Goal: Task Accomplishment & Management: Use online tool/utility

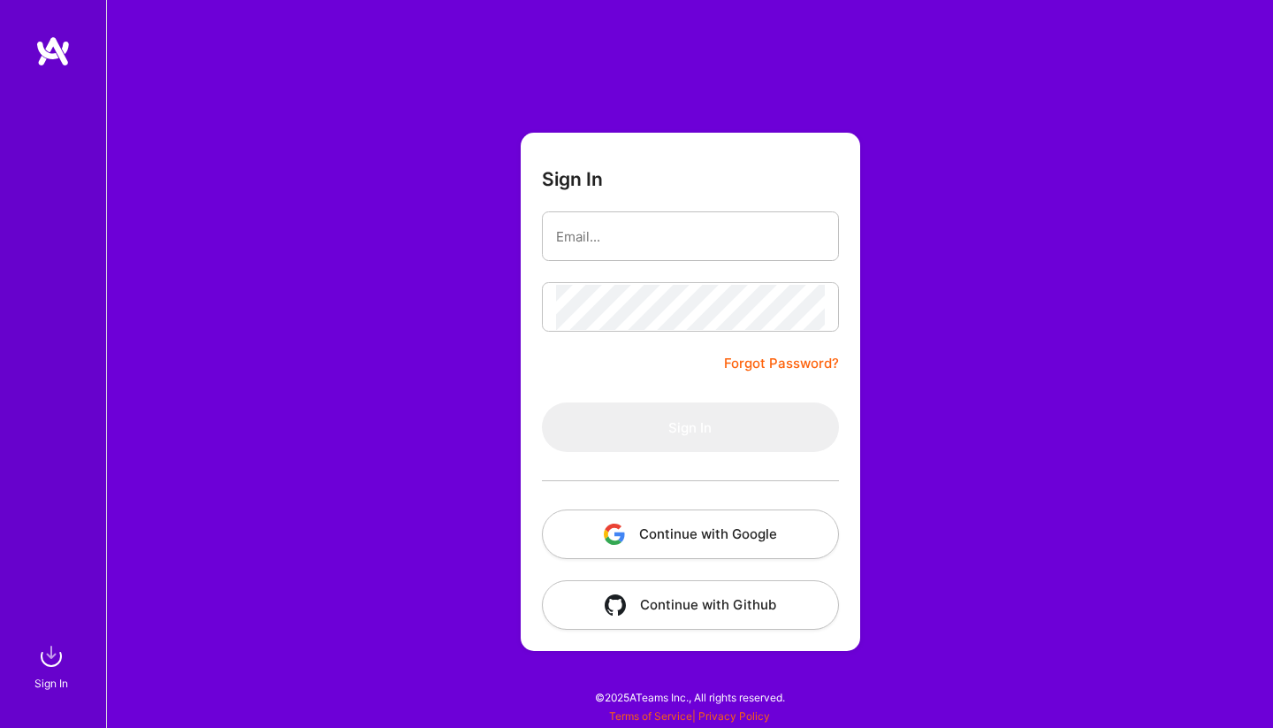
click at [646, 541] on button "Continue with Google" at bounding box center [690, 534] width 297 height 50
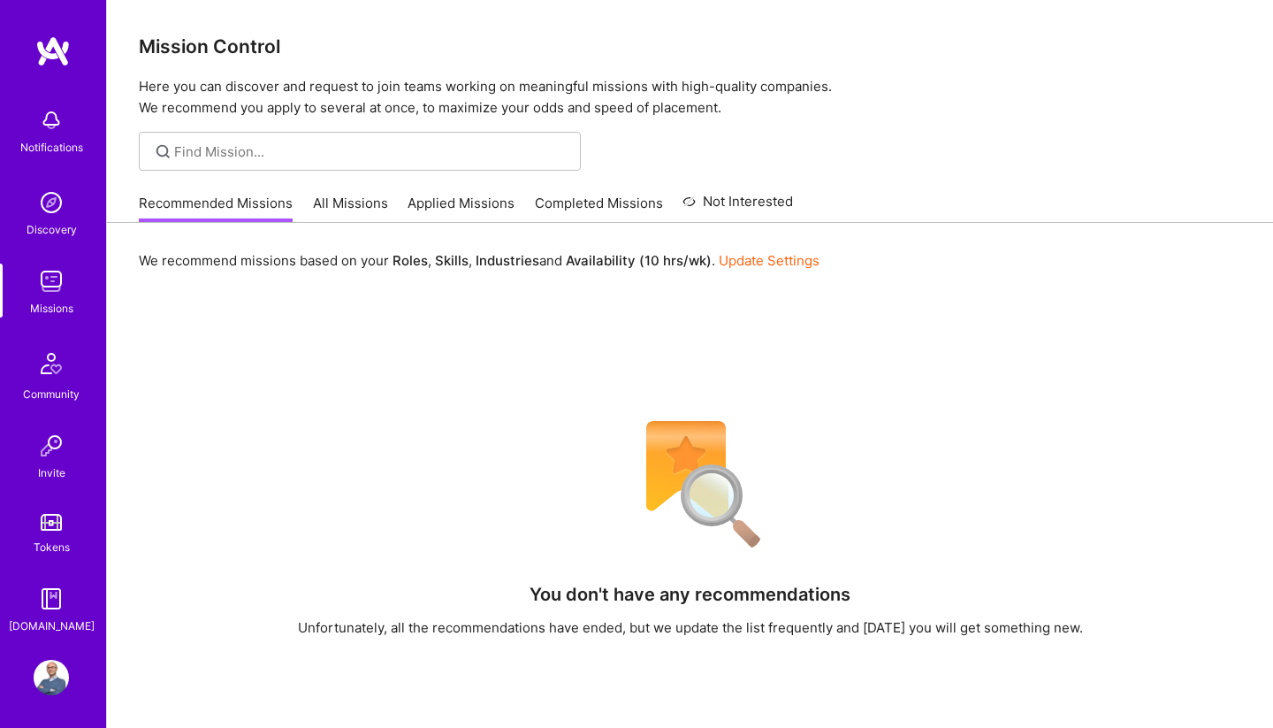
click at [357, 202] on link "All Missions" at bounding box center [350, 208] width 75 height 29
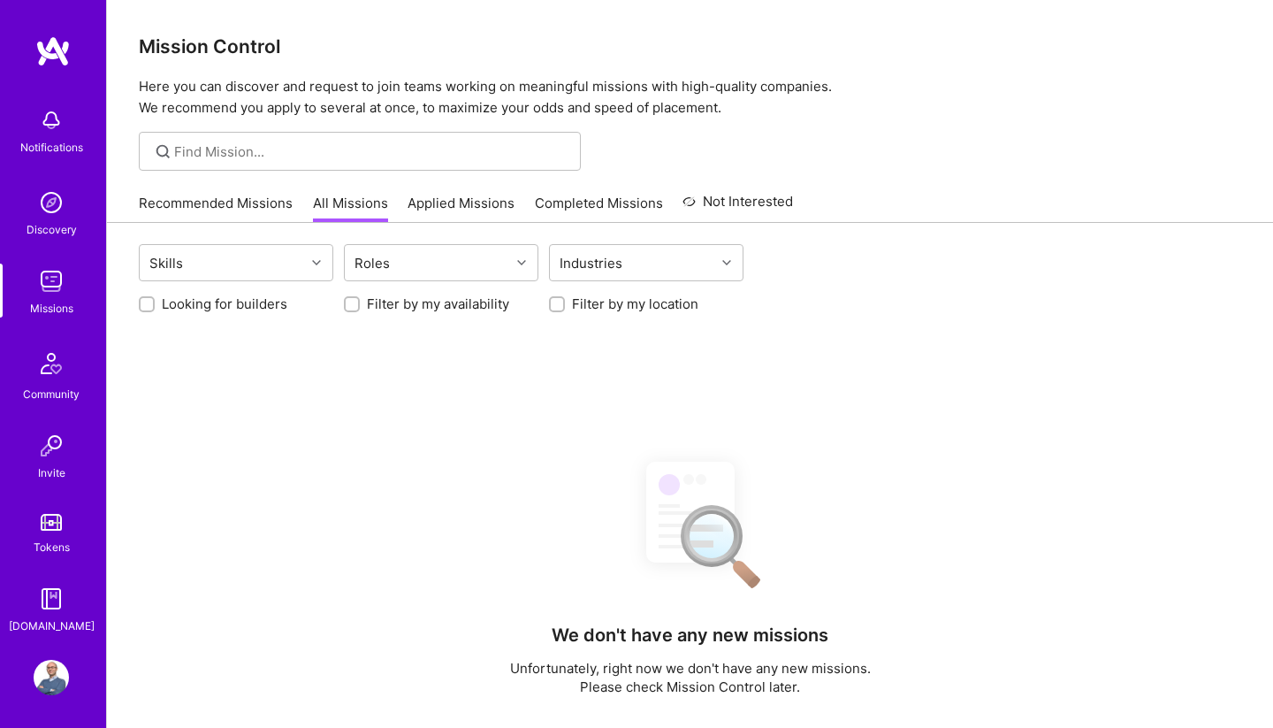
click at [456, 207] on link "Applied Missions" at bounding box center [461, 208] width 107 height 29
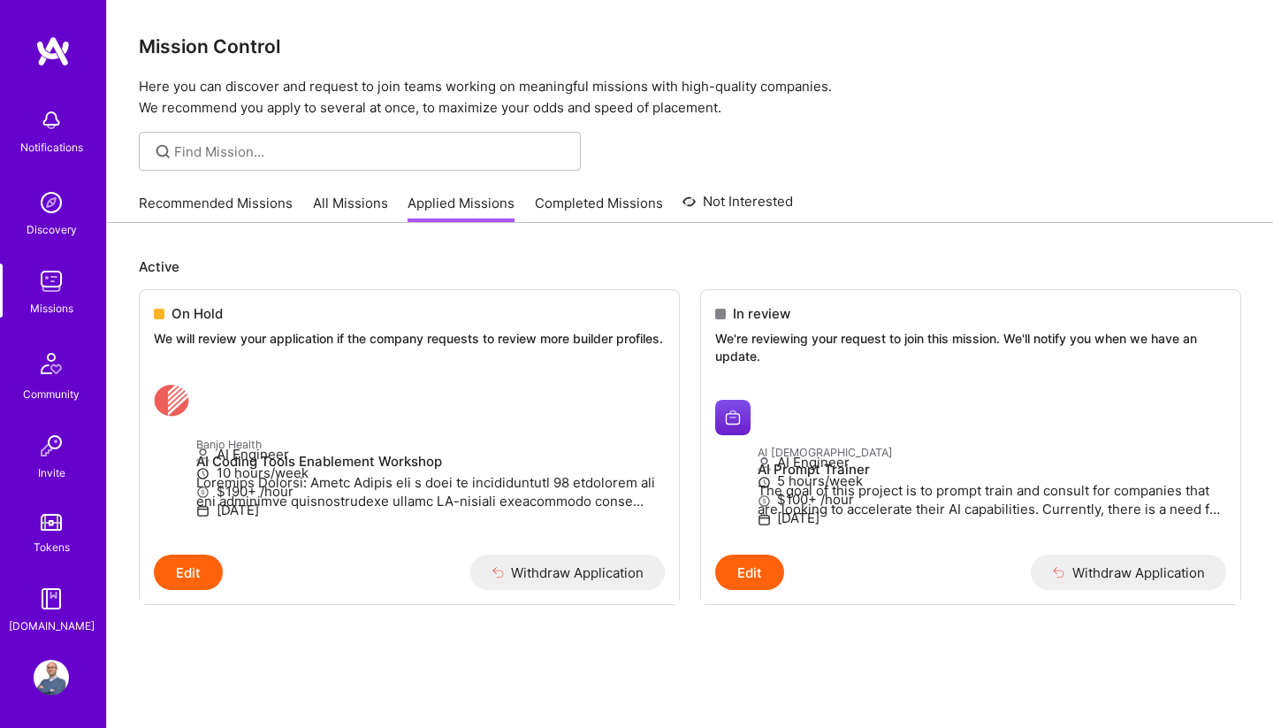
click at [364, 207] on link "All Missions" at bounding box center [350, 208] width 75 height 29
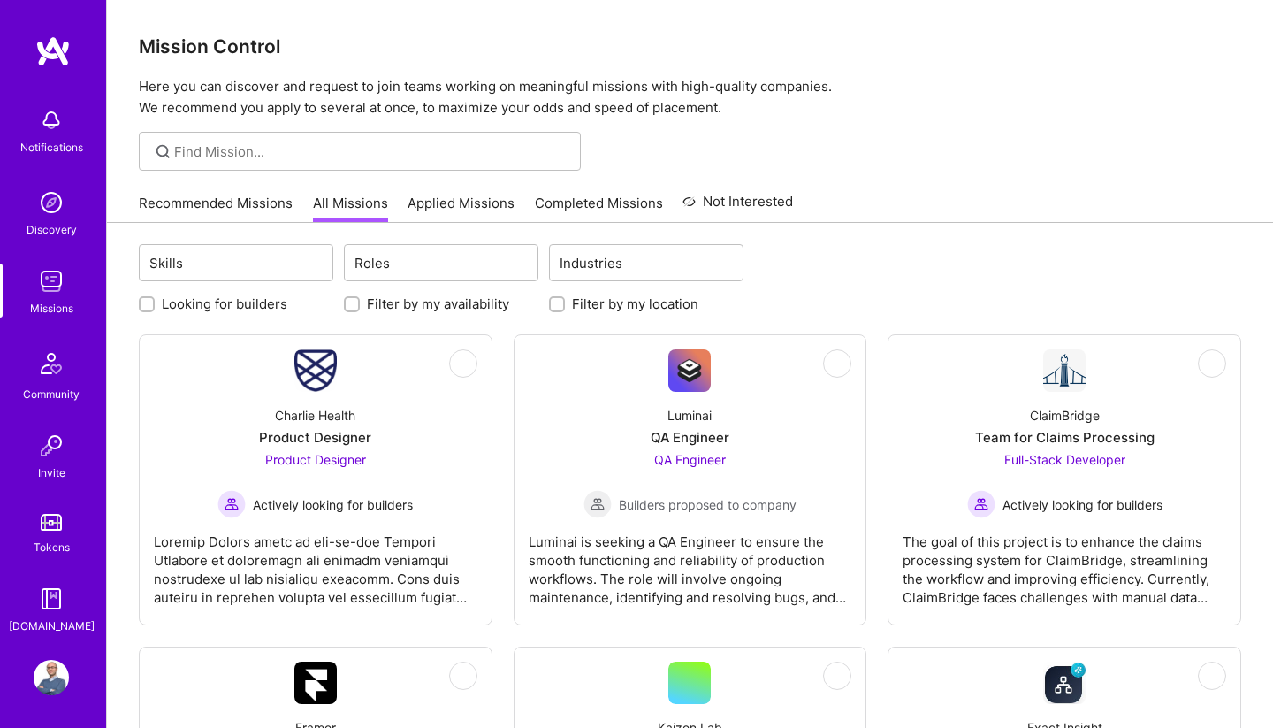
click at [343, 204] on link "All Missions" at bounding box center [350, 208] width 75 height 29
click at [349, 201] on link "All Missions" at bounding box center [350, 208] width 75 height 29
click at [396, 300] on label "Filter by my availability" at bounding box center [438, 303] width 142 height 19
click at [360, 300] on input "Filter by my availability" at bounding box center [353, 305] width 12 height 12
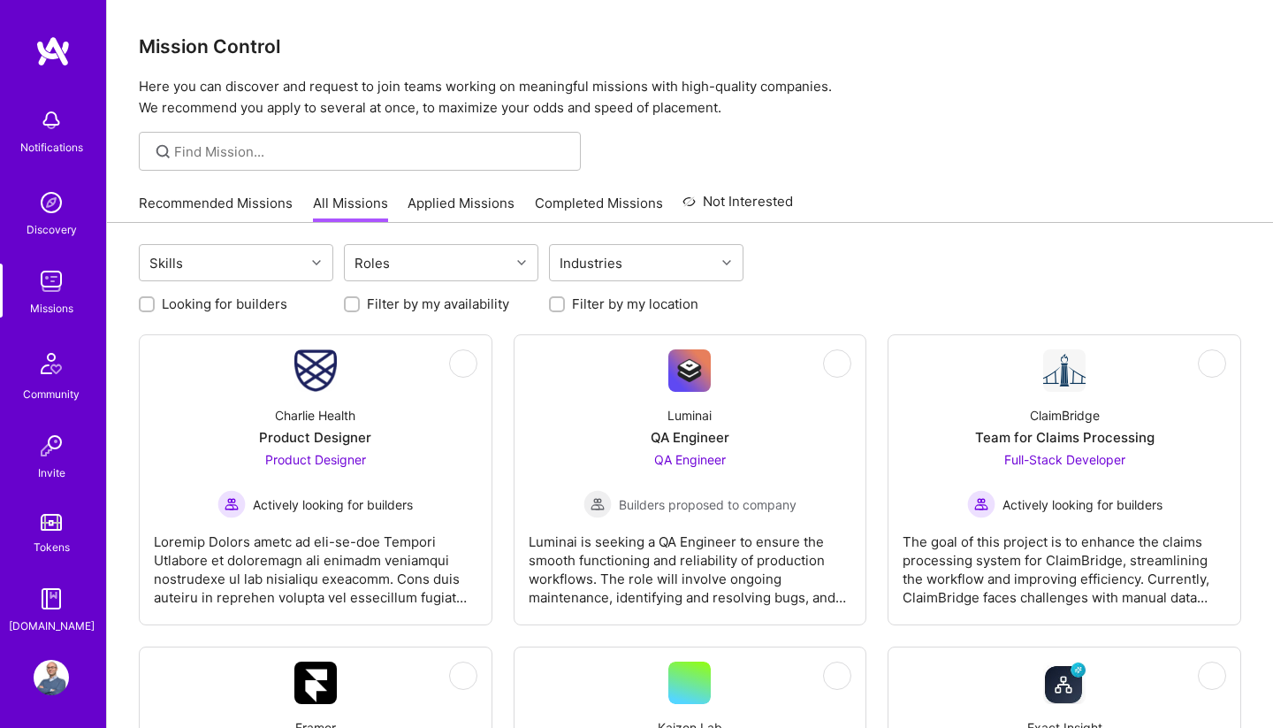
checkbox input "true"
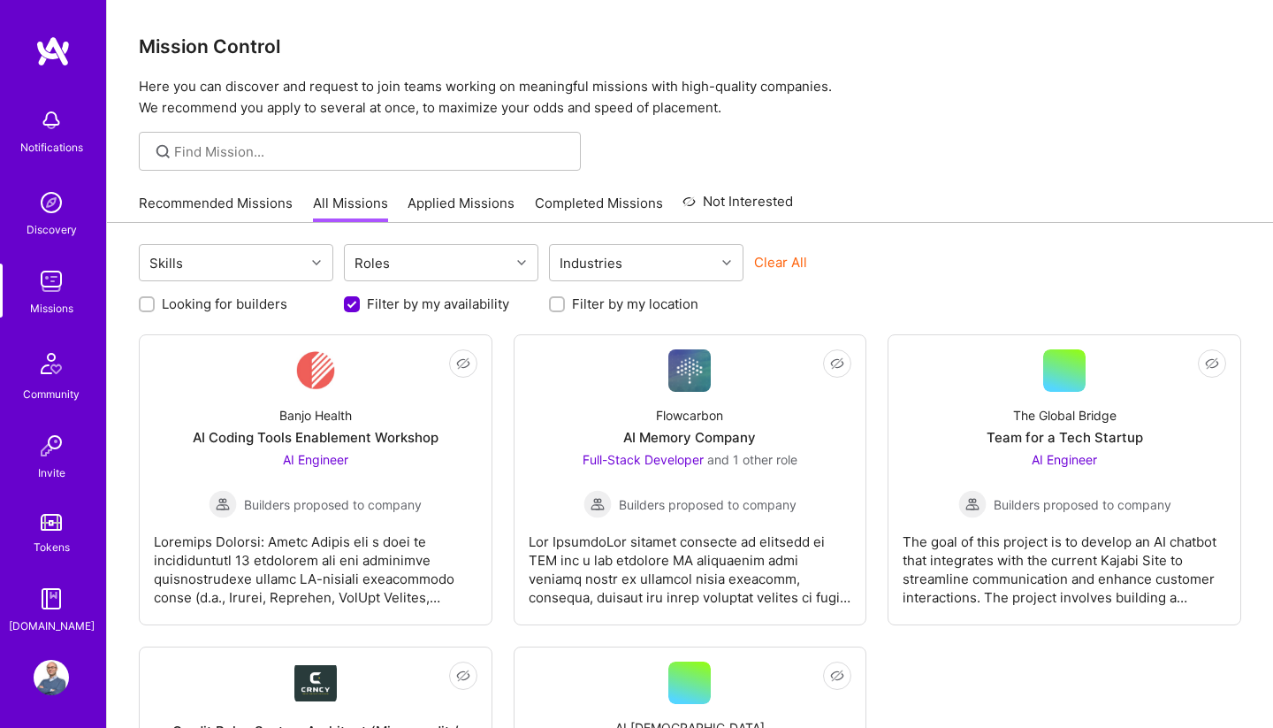
click at [616, 311] on label "Filter by my location" at bounding box center [635, 303] width 126 height 19
click at [565, 311] on input "Filter by my location" at bounding box center [559, 305] width 12 height 12
checkbox input "true"
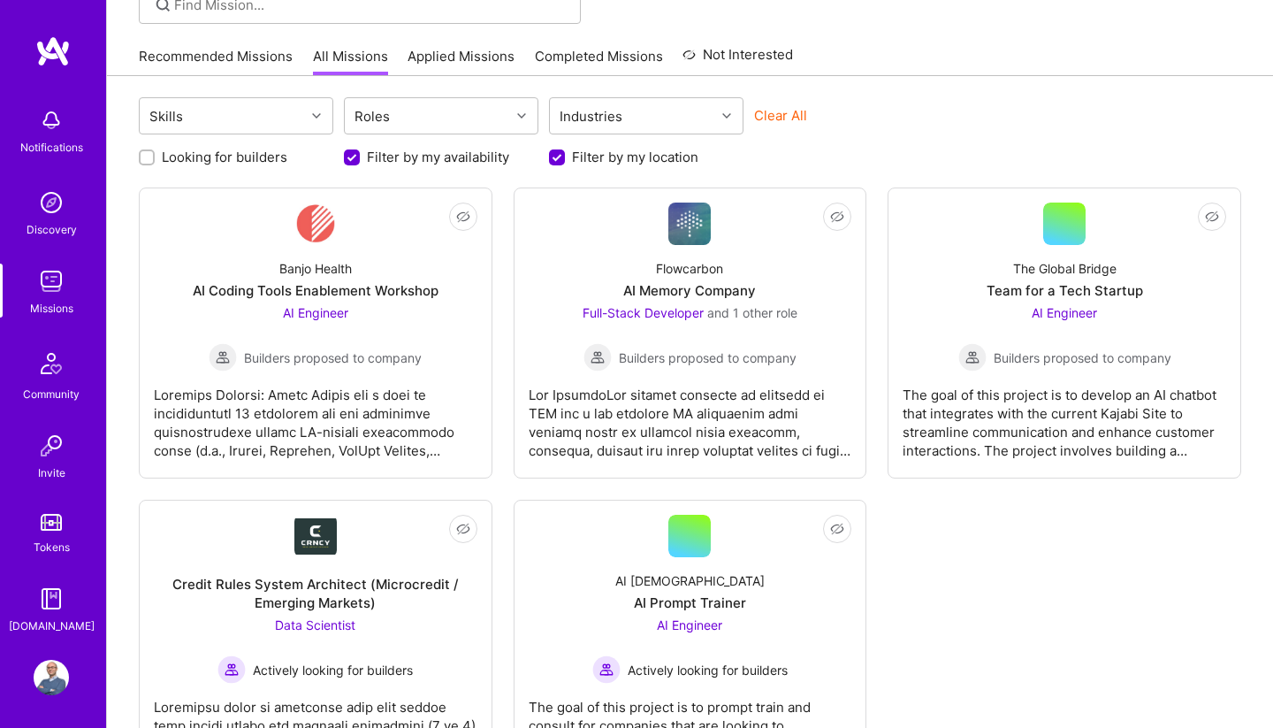
scroll to position [169, 0]
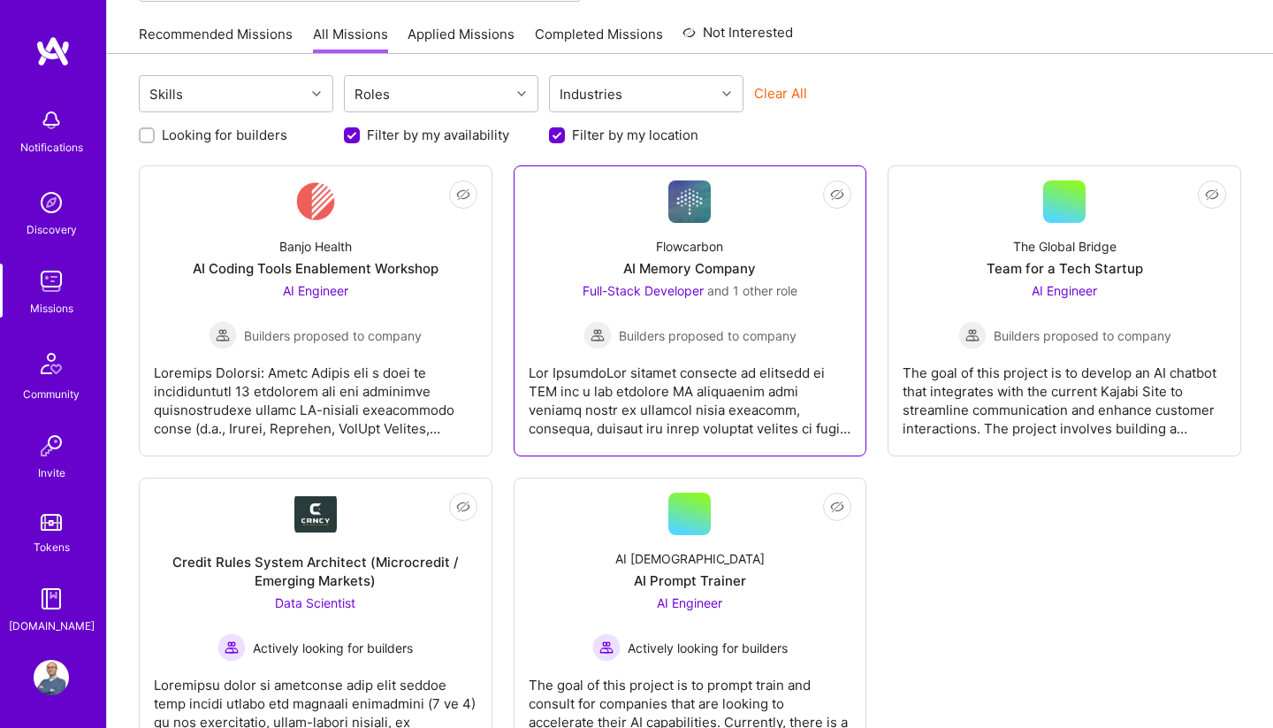
click at [694, 387] on div at bounding box center [691, 393] width 324 height 88
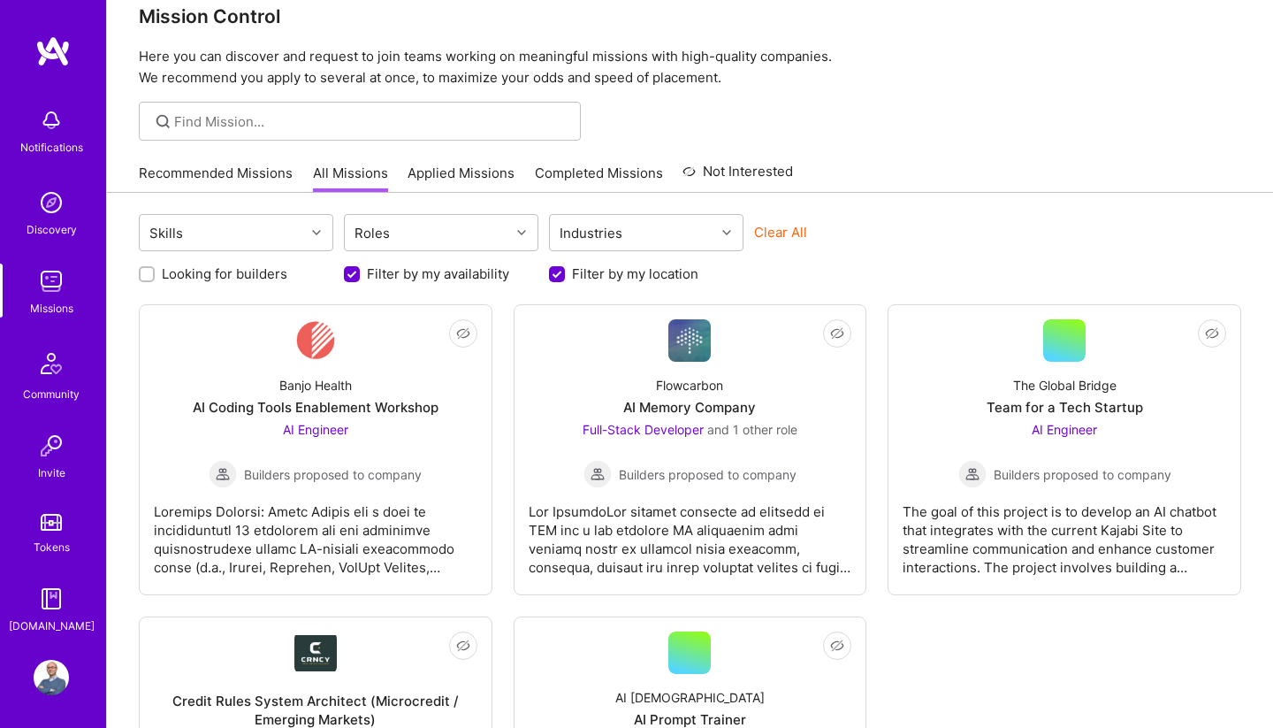
scroll to position [29, 0]
click at [280, 276] on label "Looking for builders" at bounding box center [225, 274] width 126 height 19
click at [155, 276] on input "Looking for builders" at bounding box center [148, 276] width 12 height 12
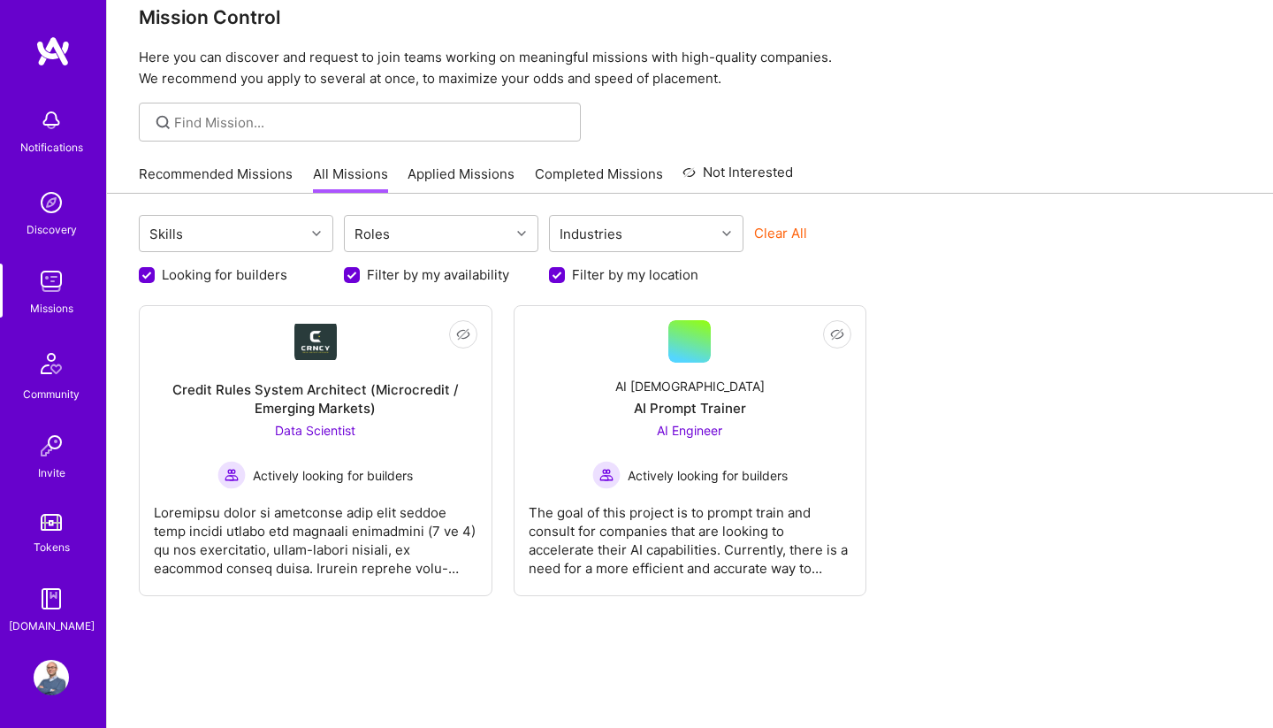
click at [248, 277] on label "Looking for builders" at bounding box center [225, 274] width 126 height 19
click at [156, 277] on input "Looking for builders" at bounding box center [149, 276] width 16 height 16
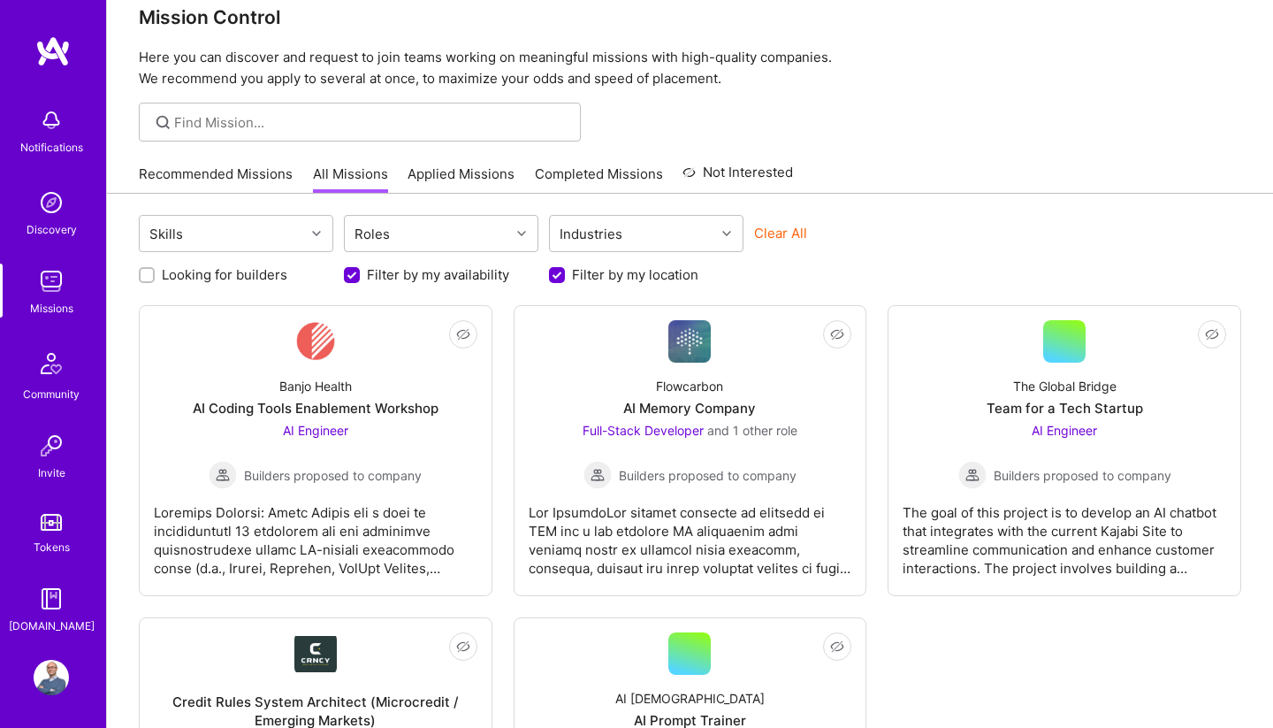
click at [248, 277] on label "Looking for builders" at bounding box center [225, 274] width 126 height 19
click at [155, 277] on input "Looking for builders" at bounding box center [148, 276] width 12 height 12
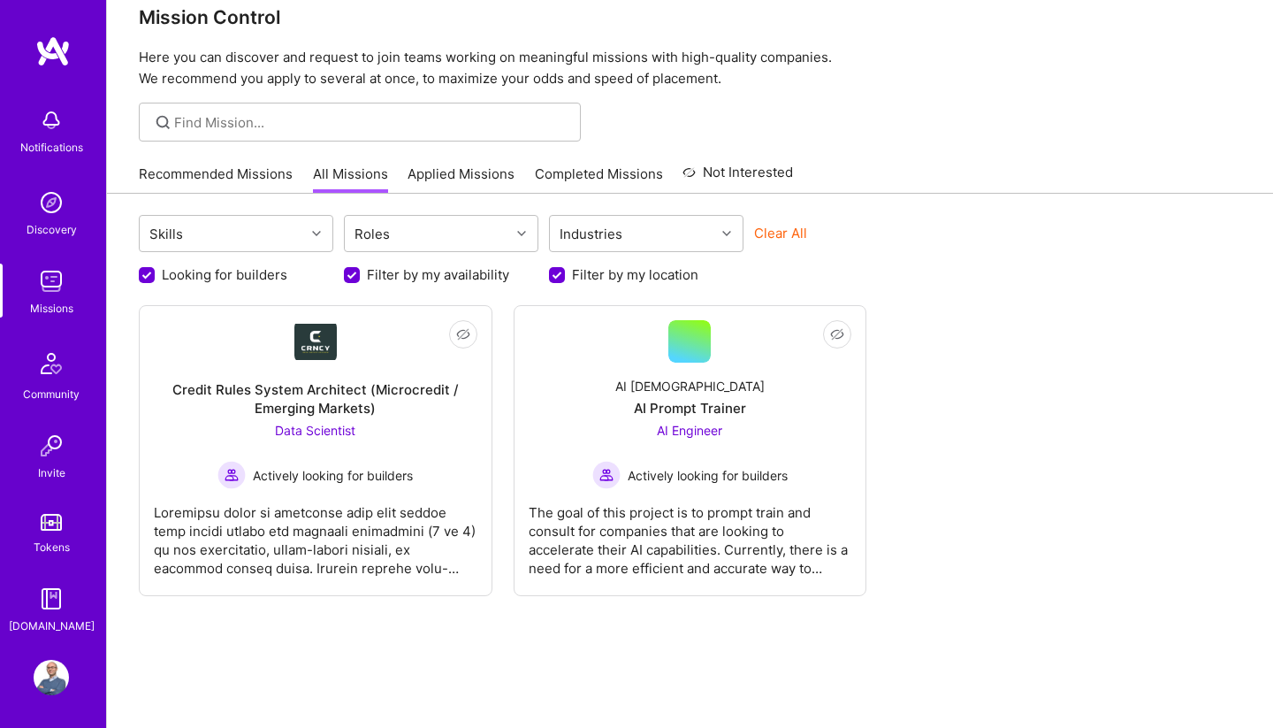
click at [248, 276] on label "Looking for builders" at bounding box center [225, 274] width 126 height 19
click at [156, 276] on input "Looking for builders" at bounding box center [149, 276] width 16 height 16
checkbox input "false"
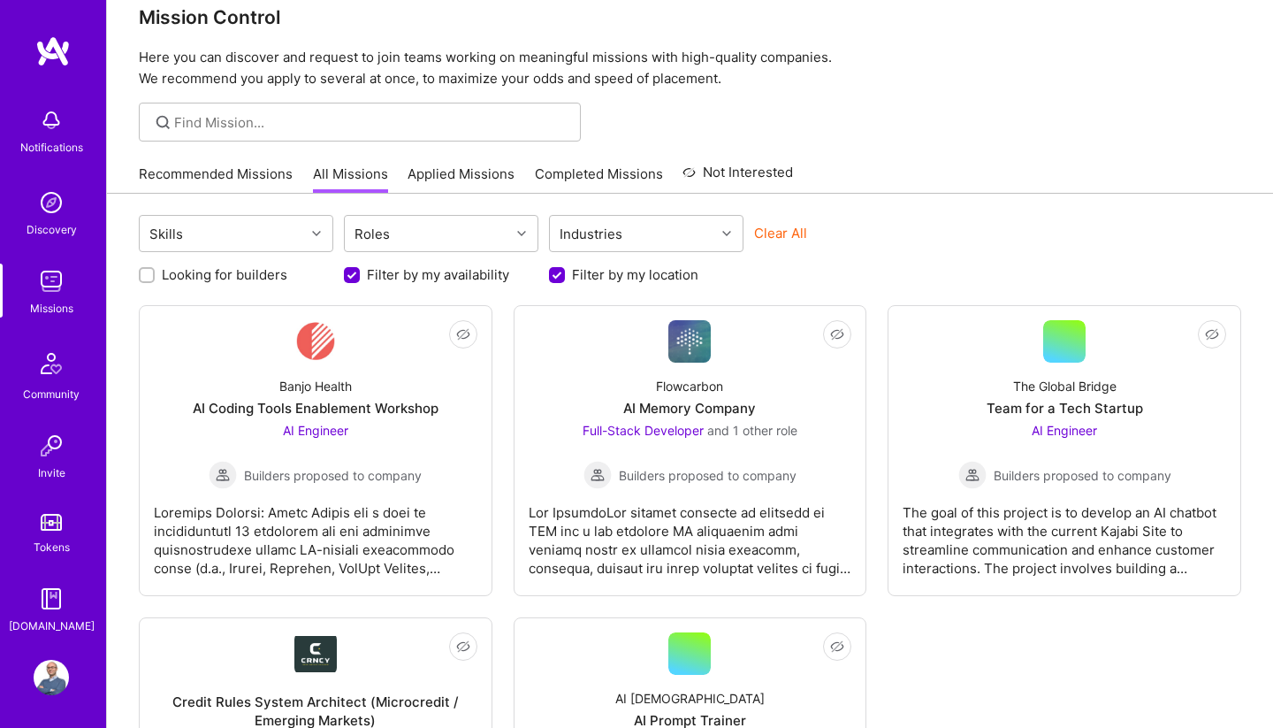
click at [207, 173] on link "Recommended Missions" at bounding box center [216, 178] width 154 height 29
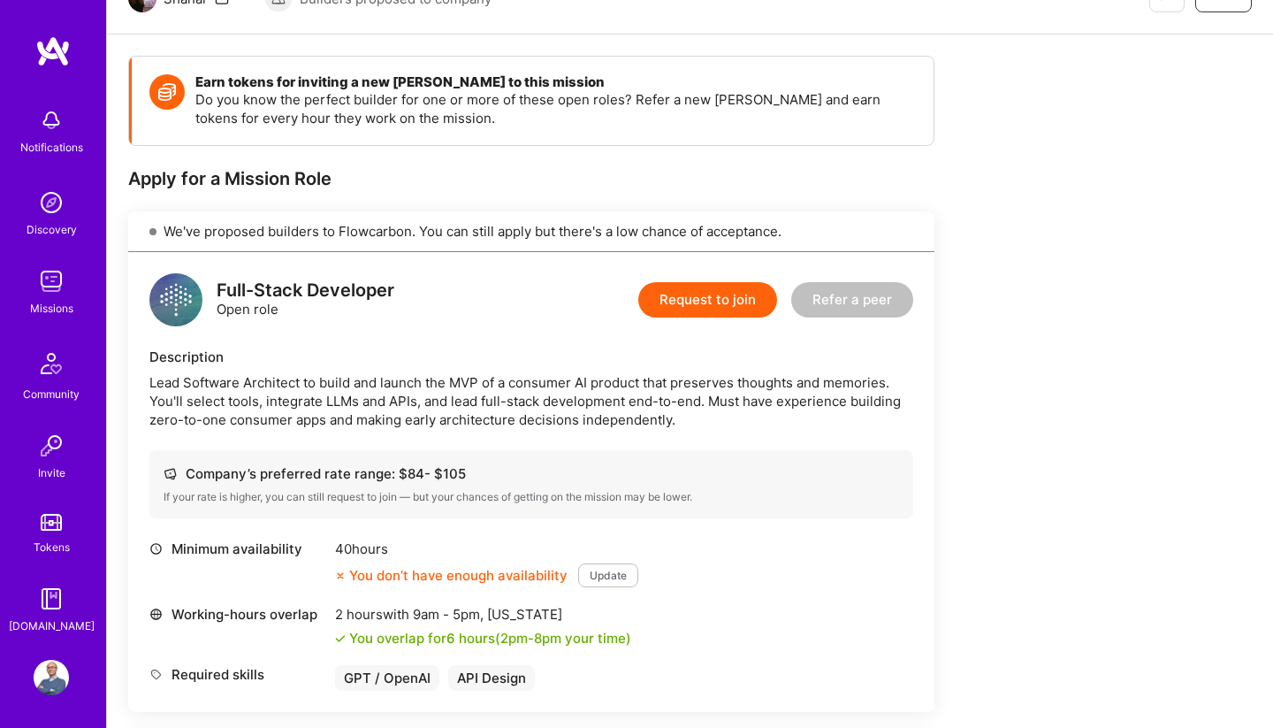
scroll to position [202, 0]
